Goal: Register for event/course

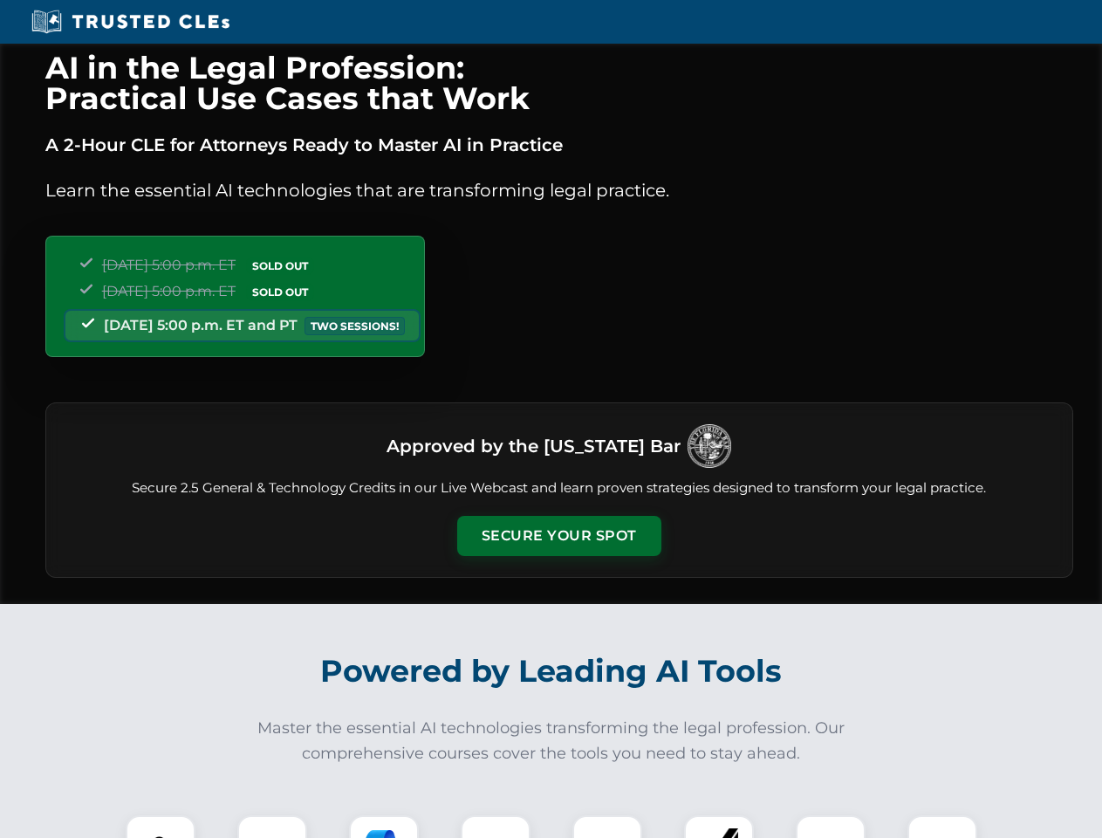
click at [559, 536] on button "Secure Your Spot" at bounding box center [559, 536] width 204 height 40
click at [161, 826] on img at bounding box center [160, 850] width 51 height 51
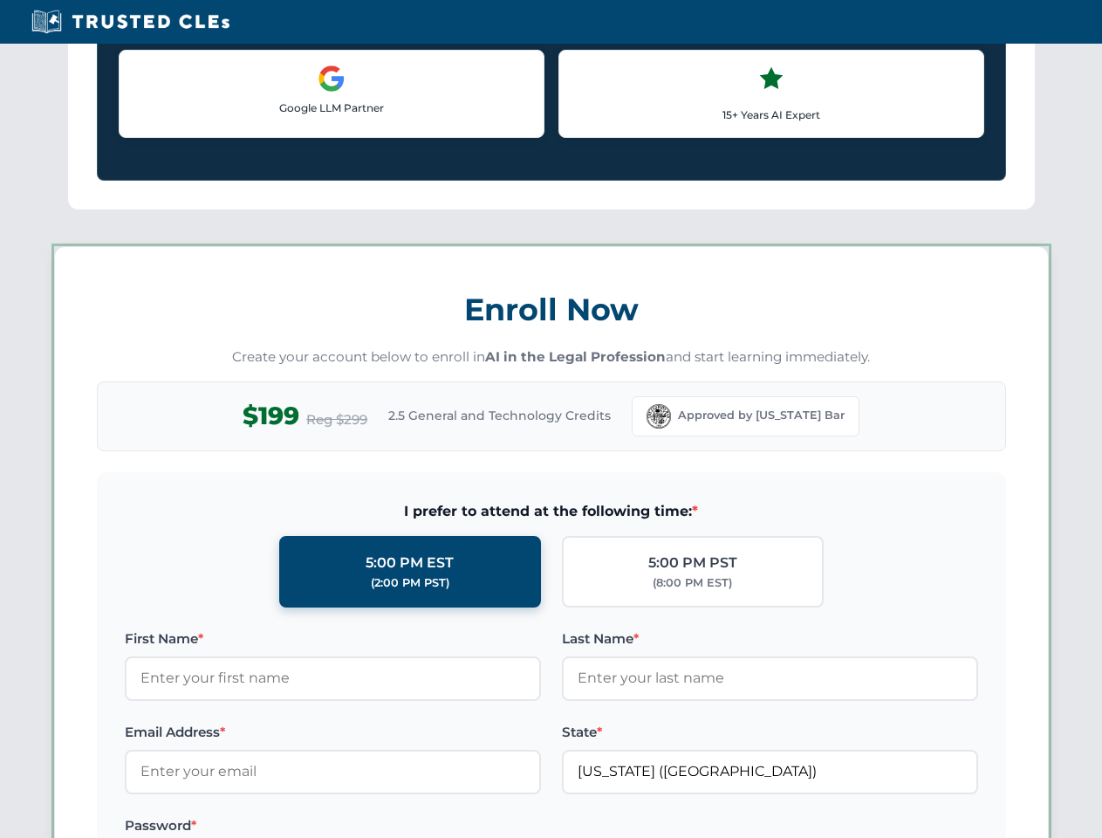
click at [384, 826] on label "Password *" at bounding box center [333, 825] width 416 height 21
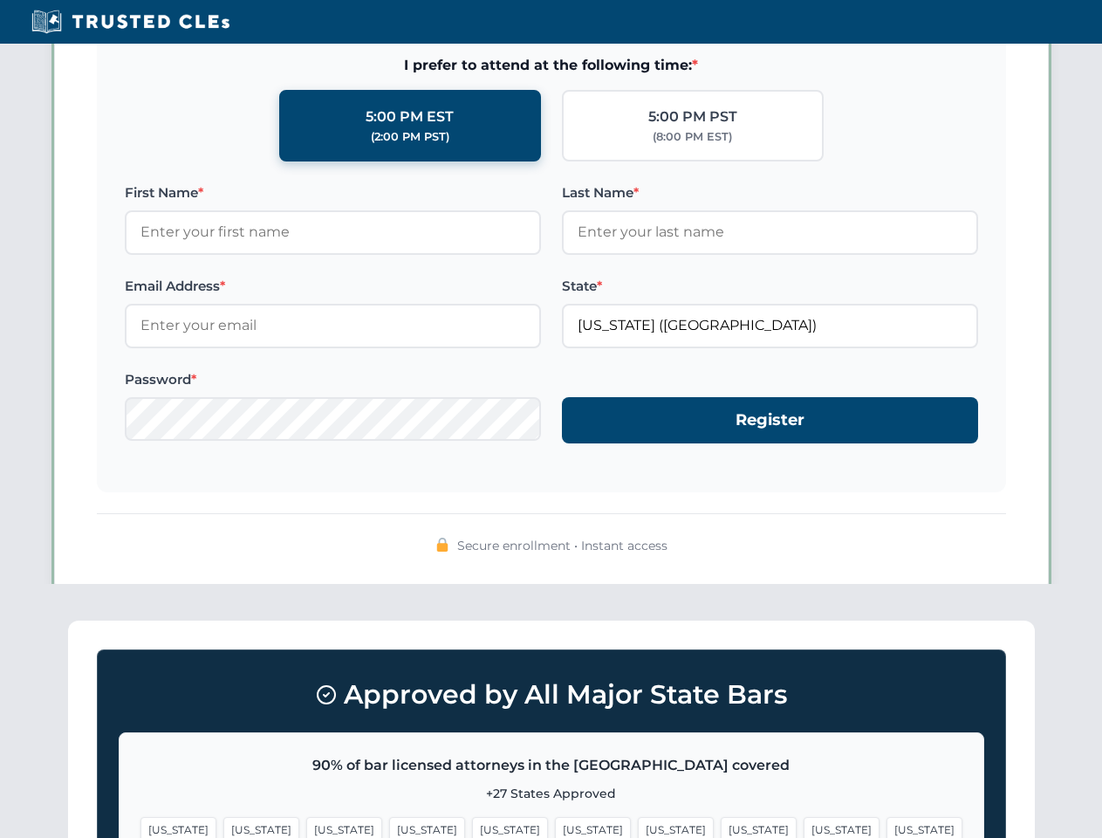
click at [804, 826] on span "[US_STATE]" at bounding box center [842, 829] width 76 height 25
